Goal: Task Accomplishment & Management: Complete application form

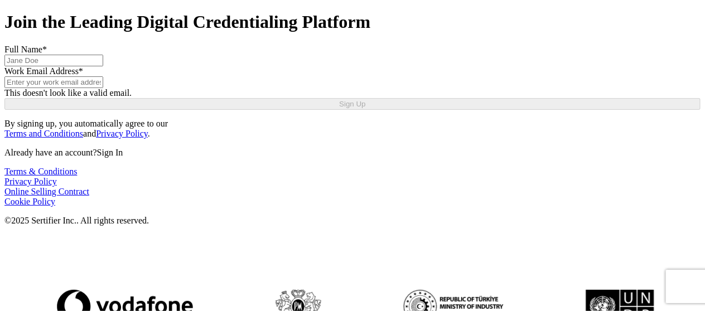
click at [77, 66] on input "text" at bounding box center [53, 61] width 99 height 12
type input "[PERSON_NAME]"
click at [92, 88] on input "text" at bounding box center [53, 82] width 99 height 12
type input "[US_STATE][EMAIL_ADDRESS][DOMAIN_NAME]"
click at [147, 110] on button "Sign Up" at bounding box center [352, 104] width 696 height 12
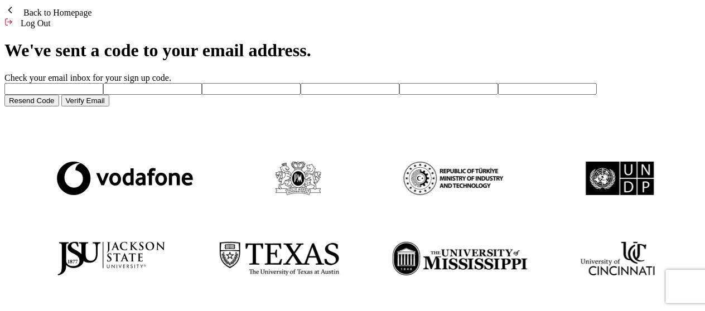
click at [66, 95] on input "number" at bounding box center [53, 89] width 99 height 12
type input "3"
type input "1"
type input "4"
type input "1"
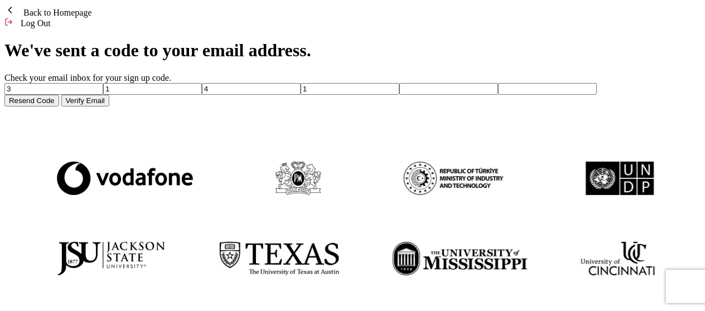
type input "9"
type input "8"
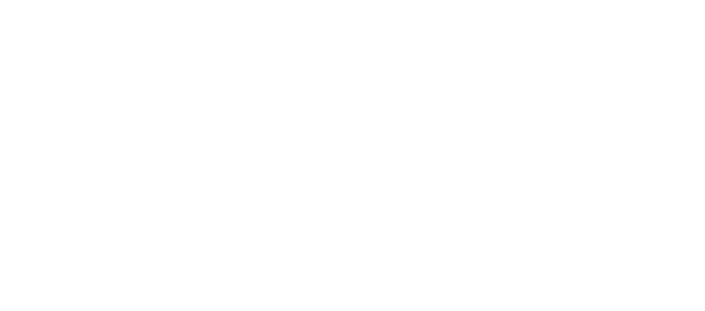
click at [209, 4] on div at bounding box center [352, 4] width 696 height 0
